Goal: Task Accomplishment & Management: Complete application form

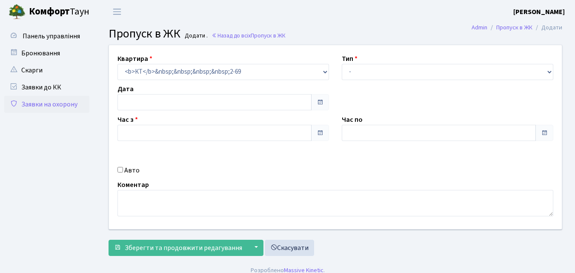
type input "[DATE]"
type input "09:45"
type input "10:45"
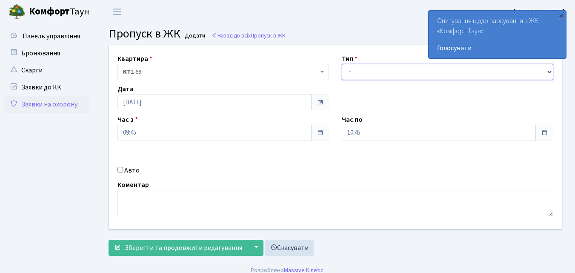
click at [370, 71] on select "- Доставка Таксі Гості Сервіс" at bounding box center [448, 72] width 212 height 16
select select "1"
click at [342, 64] on select "- Доставка Таксі Гості Сервіс" at bounding box center [448, 72] width 212 height 16
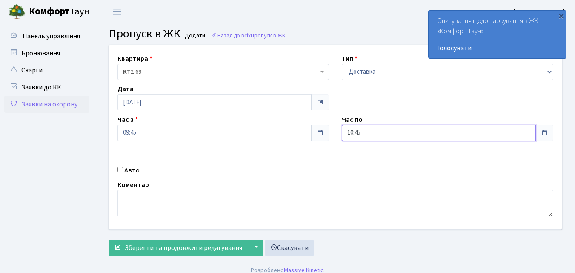
click at [385, 135] on input "10:45" at bounding box center [439, 133] width 194 height 16
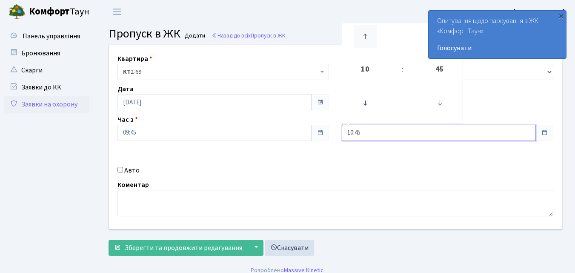
click at [361, 37] on icon at bounding box center [365, 36] width 23 height 23
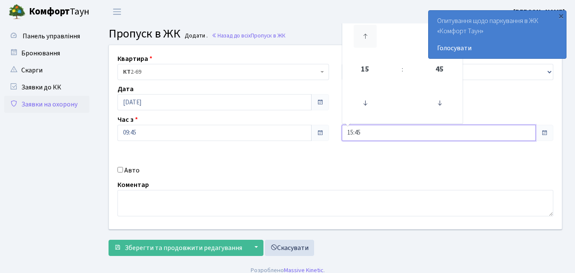
click at [361, 37] on icon at bounding box center [365, 36] width 23 height 23
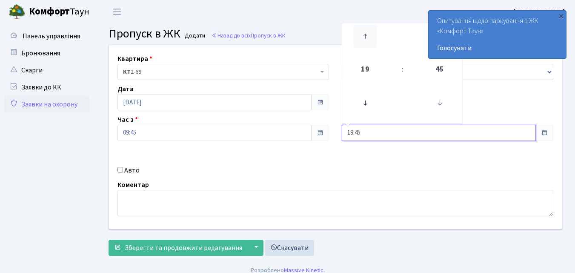
type input "20:45"
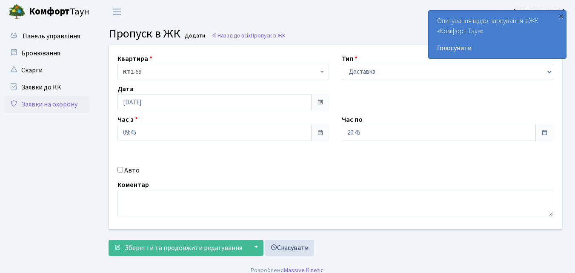
click at [121, 170] on input "Авто" at bounding box center [121, 170] width 6 height 6
checkbox input "true"
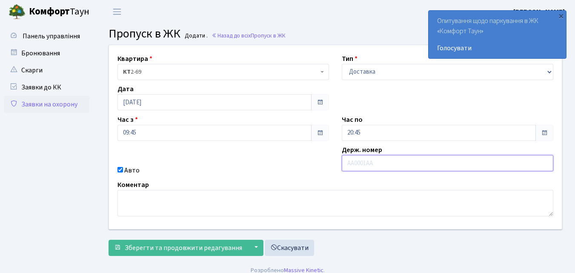
click at [354, 167] on input "text" at bounding box center [448, 163] width 212 height 16
type input "АІ6721АЕ"
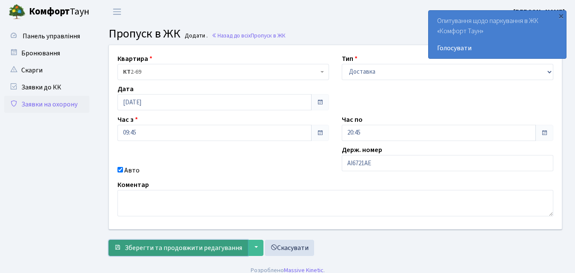
click at [193, 247] on span "Зберегти та продовжити редагування" at bounding box center [184, 247] width 118 height 9
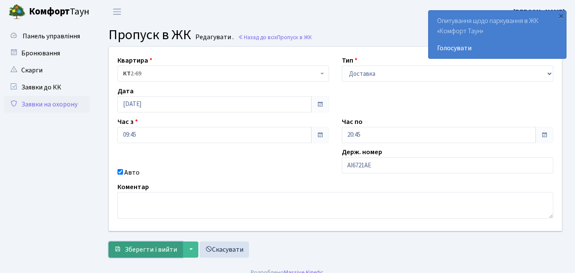
click at [141, 253] on span "Зберегти і вийти" at bounding box center [151, 249] width 52 height 9
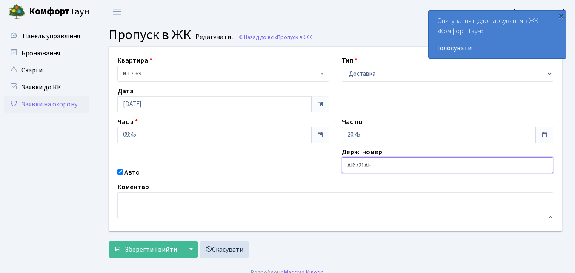
click at [399, 168] on input "АІ6721АЕ" at bounding box center [448, 165] width 212 height 16
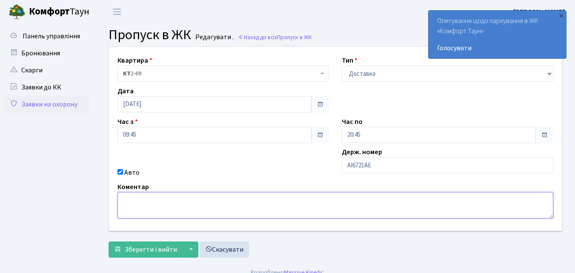
click at [170, 202] on textarea at bounding box center [336, 205] width 436 height 26
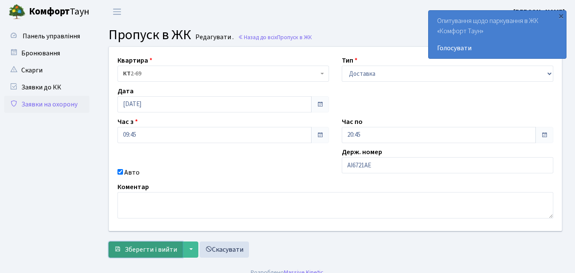
click at [138, 248] on span "Зберегти і вийти" at bounding box center [151, 249] width 52 height 9
click at [43, 102] on link "Заявки на охорону" at bounding box center [46, 104] width 85 height 17
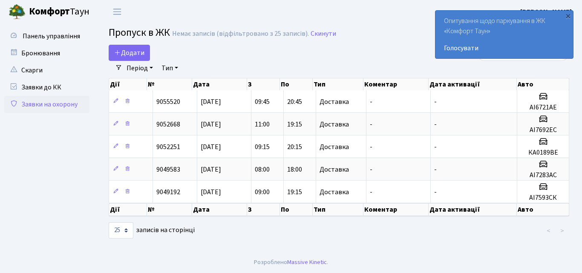
select select "25"
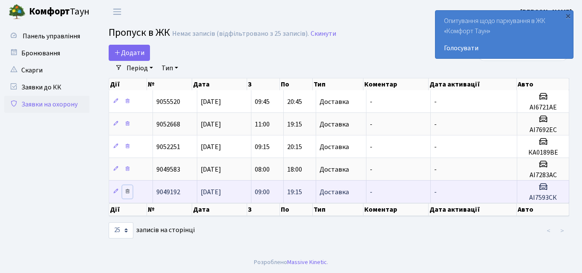
click at [125, 190] on icon at bounding box center [127, 191] width 6 height 6
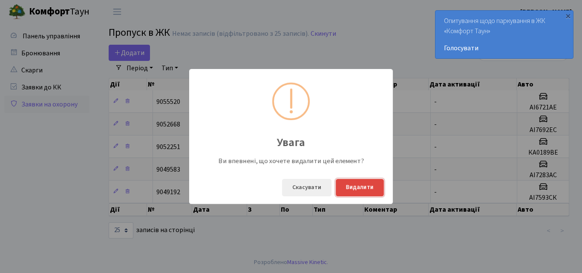
click at [362, 191] on button "Видалити" at bounding box center [360, 187] width 48 height 17
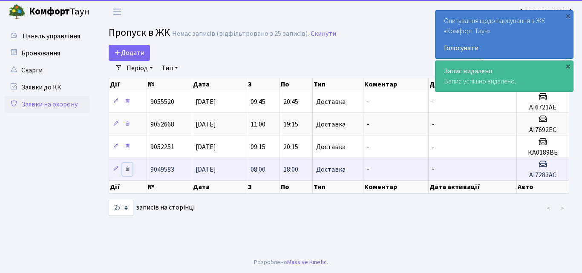
click at [128, 167] on icon at bounding box center [127, 169] width 6 height 6
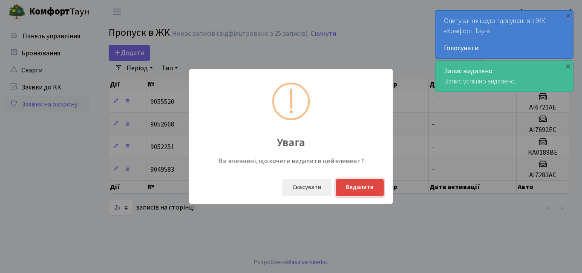
click at [367, 187] on button "Видалити" at bounding box center [360, 187] width 48 height 17
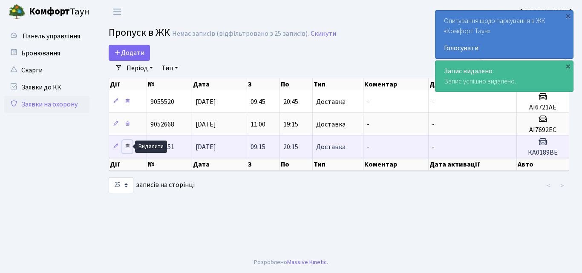
click at [126, 146] on icon at bounding box center [127, 146] width 6 height 6
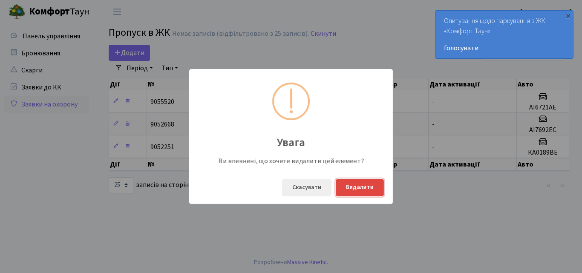
click at [360, 190] on button "Видалити" at bounding box center [360, 187] width 48 height 17
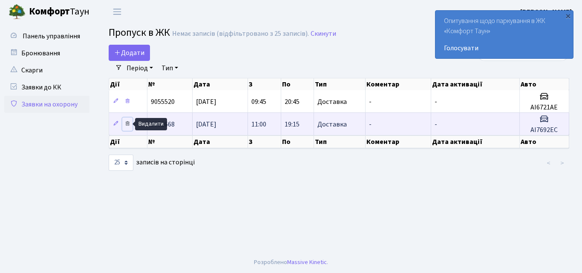
click at [130, 125] on icon at bounding box center [127, 124] width 6 height 6
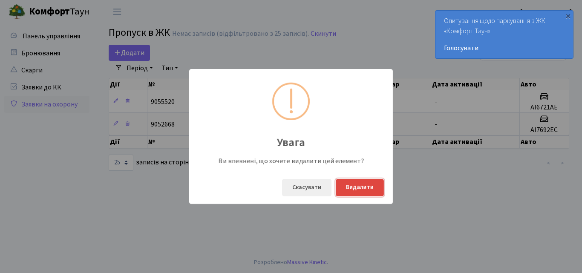
click at [371, 189] on button "Видалити" at bounding box center [360, 187] width 48 height 17
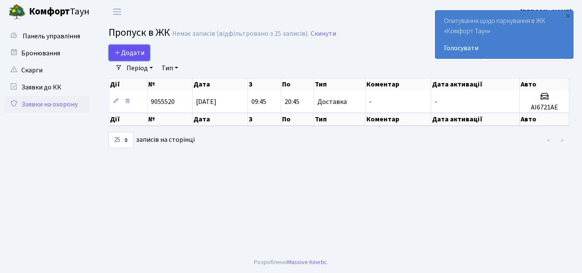
click at [136, 51] on span "Додати" at bounding box center [129, 52] width 30 height 9
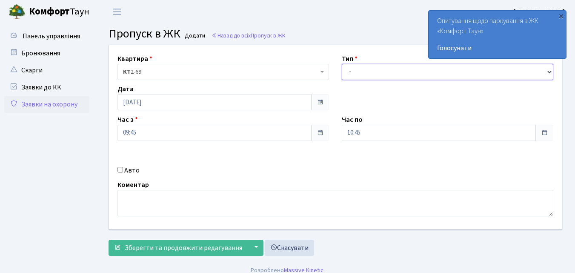
click at [368, 73] on select "- Доставка Таксі Гості Сервіс" at bounding box center [448, 72] width 212 height 16
select select "1"
click at [342, 64] on select "- Доставка Таксі Гості Сервіс" at bounding box center [448, 72] width 212 height 16
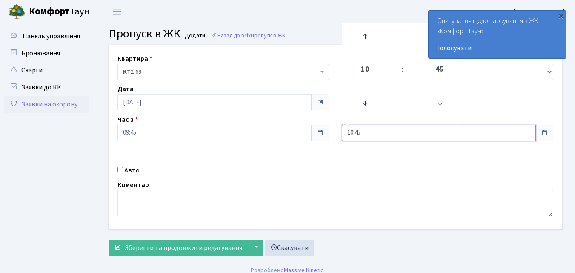
click at [375, 130] on input "10:45" at bounding box center [439, 133] width 194 height 16
click at [365, 36] on icon at bounding box center [365, 36] width 23 height 23
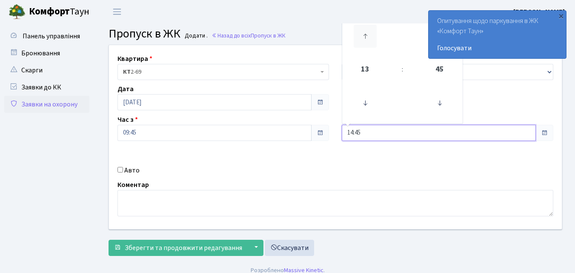
click at [365, 36] on icon at bounding box center [365, 36] width 23 height 23
type input "18:45"
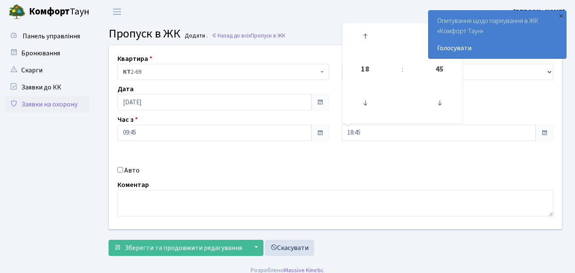
click at [118, 171] on input "Авто" at bounding box center [121, 170] width 6 height 6
checkbox input "true"
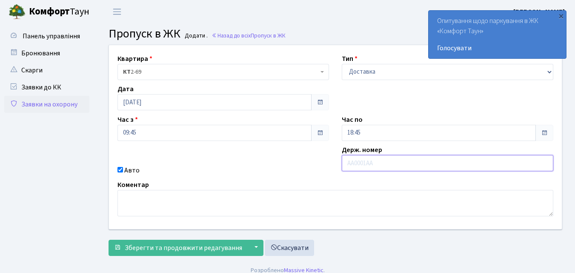
click at [350, 162] on input "text" at bounding box center [448, 163] width 212 height 16
type input "АА3280СВ"
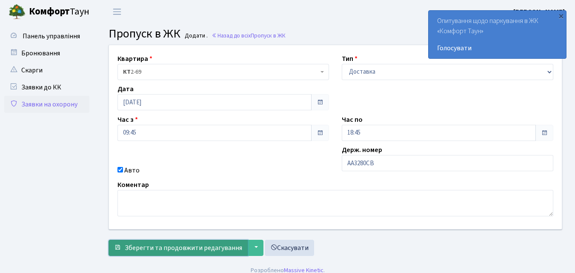
click at [199, 250] on span "Зберегти та продовжити редагування" at bounding box center [184, 247] width 118 height 9
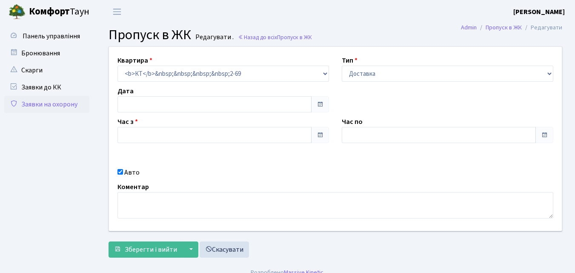
type input "[DATE]"
type input "09:45"
type input "18:45"
checkbox input "true"
